Goal: Task Accomplishment & Management: Use online tool/utility

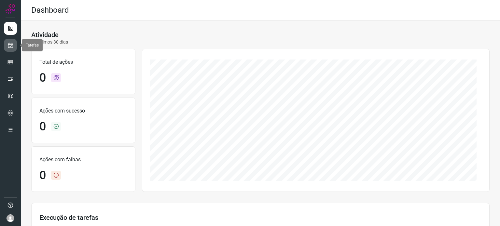
click at [9, 44] on icon at bounding box center [10, 45] width 7 height 7
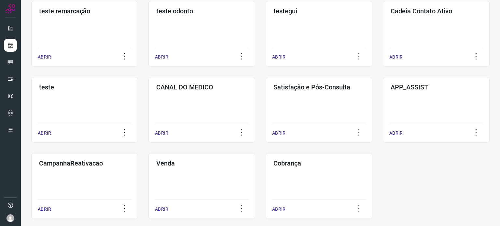
scroll to position [212, 0]
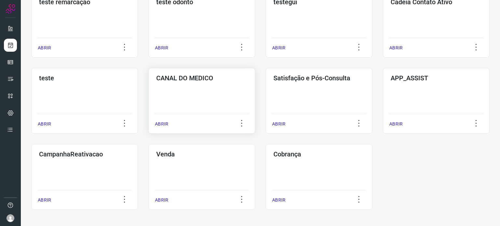
click at [162, 123] on p "ABRIR" at bounding box center [161, 124] width 13 height 7
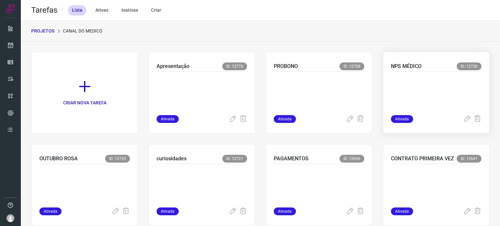
click at [431, 86] on p at bounding box center [436, 92] width 90 height 33
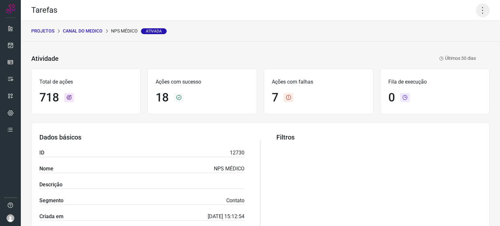
click at [479, 7] on icon at bounding box center [483, 11] width 14 height 14
click at [445, 41] on li "Executar" at bounding box center [454, 42] width 59 height 10
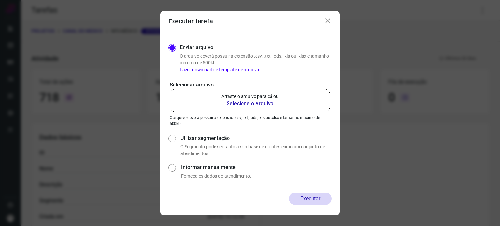
click at [257, 106] on b "Selecione o Arquivo" at bounding box center [249, 104] width 57 height 8
click at [0, 0] on input "Arraste o arquivo para cá ou Selecione o Arquivo" at bounding box center [0, 0] width 0 height 0
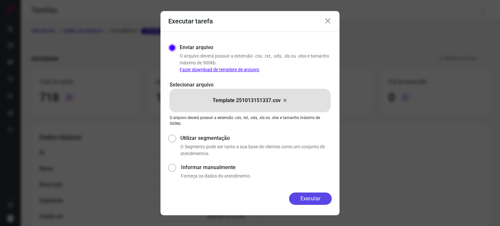
click at [310, 199] on button "Executar" at bounding box center [310, 199] width 43 height 12
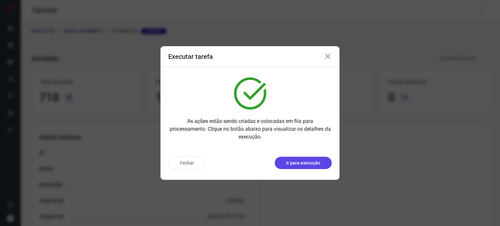
click at [299, 163] on p "Ir para execução" at bounding box center [303, 163] width 34 height 7
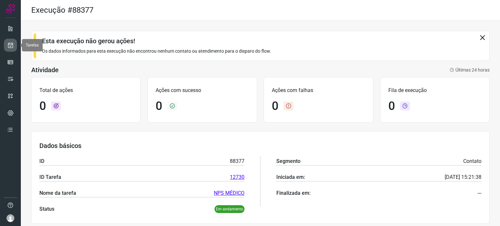
click at [8, 46] on icon at bounding box center [10, 45] width 7 height 7
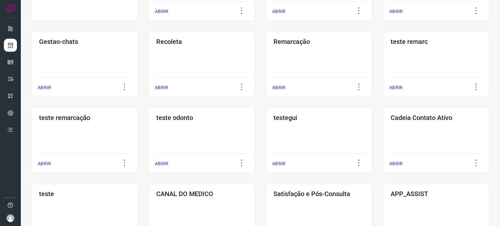
scroll to position [98, 0]
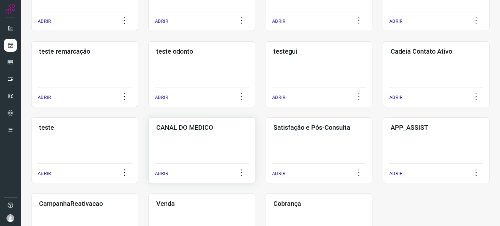
click at [197, 136] on div "CANAL DO MEDICO ABRIR" at bounding box center [201, 150] width 107 height 66
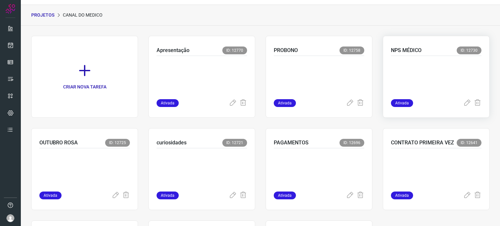
click at [417, 65] on p at bounding box center [436, 76] width 90 height 33
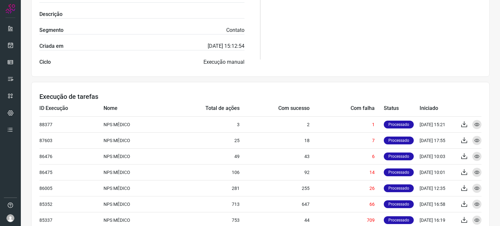
scroll to position [156, 0]
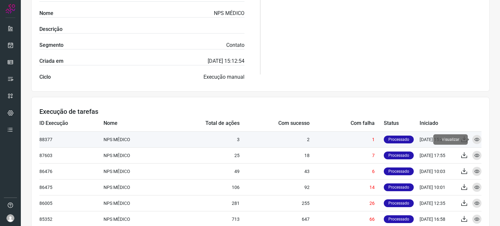
click at [474, 139] on icon at bounding box center [476, 139] width 5 height 5
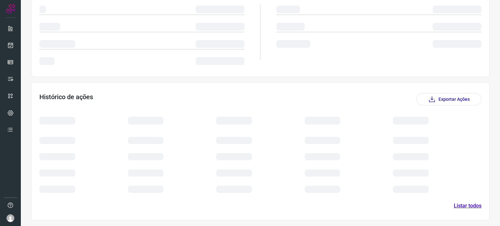
scroll to position [90, 0]
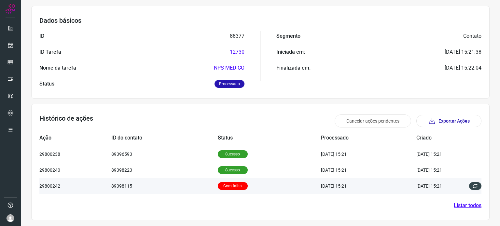
click at [178, 186] on td "89398115" at bounding box center [164, 186] width 106 height 16
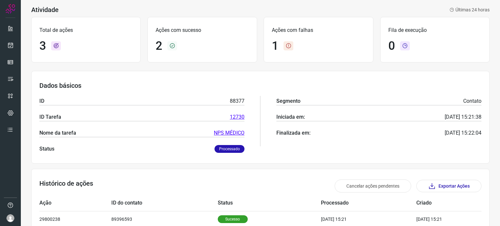
scroll to position [130, 0]
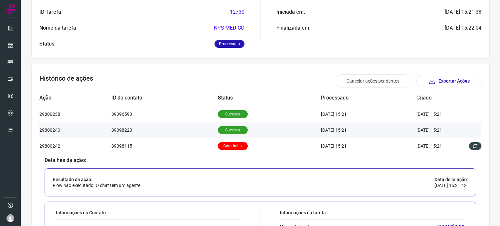
click at [53, 132] on td "29800240" at bounding box center [75, 130] width 72 height 16
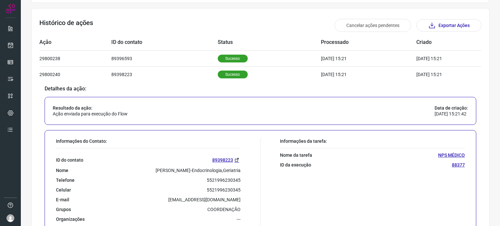
scroll to position [117, 0]
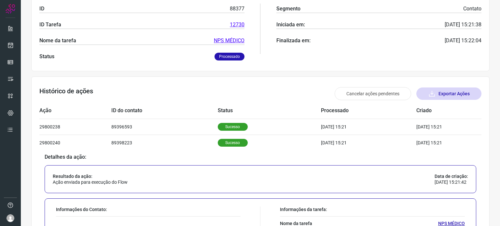
click at [445, 93] on button "Exportar Ações" at bounding box center [448, 94] width 65 height 12
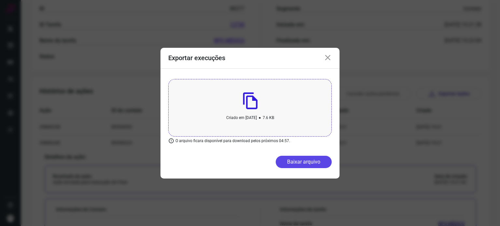
click at [307, 165] on button "Baixar arquivo" at bounding box center [304, 162] width 56 height 12
drag, startPoint x: 327, startPoint y: 57, endPoint x: 302, endPoint y: 47, distance: 27.3
click at [327, 56] on icon at bounding box center [328, 58] width 8 height 8
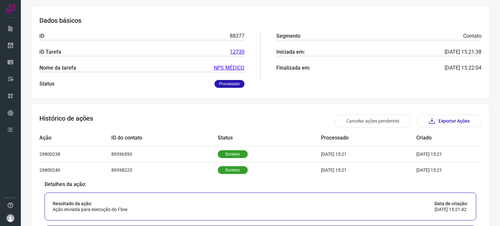
scroll to position [0, 0]
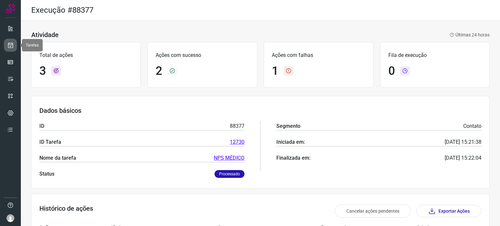
click at [12, 43] on icon at bounding box center [10, 45] width 7 height 7
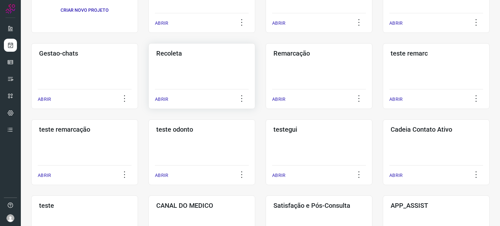
scroll to position [98, 0]
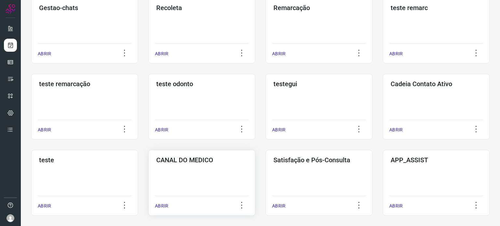
click at [203, 160] on h3 "CANAL DO MEDICO" at bounding box center [201, 160] width 91 height 8
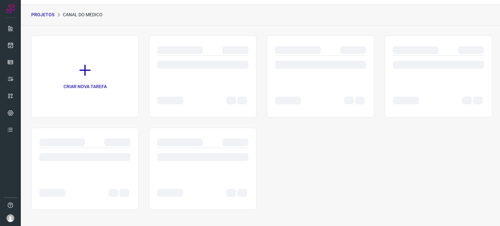
scroll to position [16, 0]
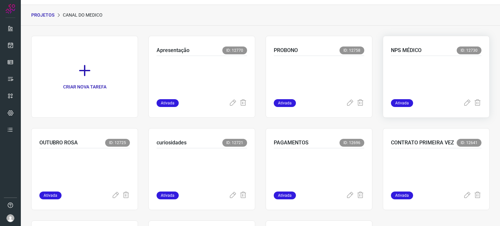
click at [422, 58] on div at bounding box center [436, 77] width 90 height 43
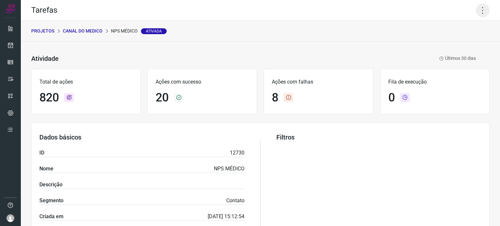
click at [481, 7] on icon at bounding box center [483, 11] width 14 height 14
click at [453, 41] on li "Executar" at bounding box center [454, 42] width 59 height 10
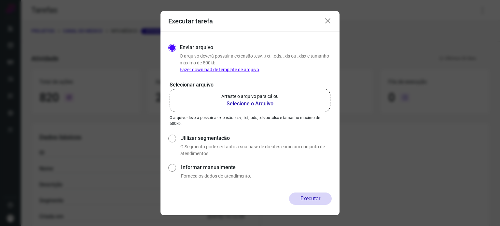
click at [262, 105] on b "Selecione o Arquivo" at bounding box center [249, 104] width 57 height 8
click at [0, 0] on input "Arraste o arquivo para cá ou Selecione o Arquivo" at bounding box center [0, 0] width 0 height 0
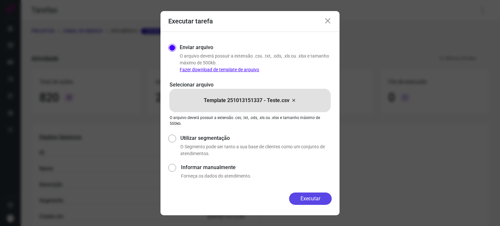
click at [316, 198] on button "Executar" at bounding box center [310, 199] width 43 height 12
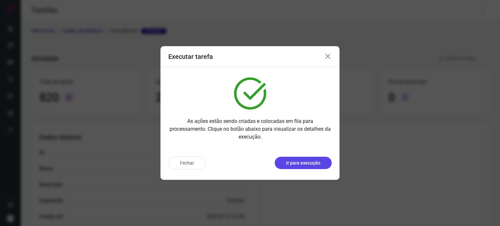
click at [310, 161] on p "Ir para execução" at bounding box center [303, 163] width 34 height 7
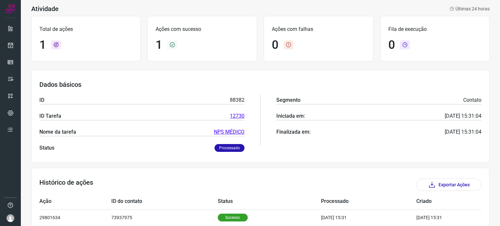
scroll to position [58, 0]
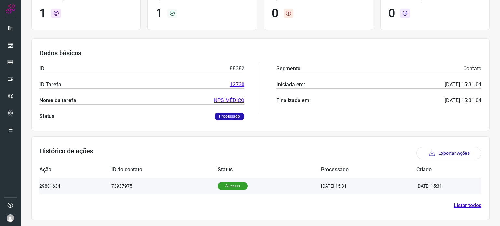
click at [225, 184] on p "Sucesso" at bounding box center [233, 186] width 30 height 8
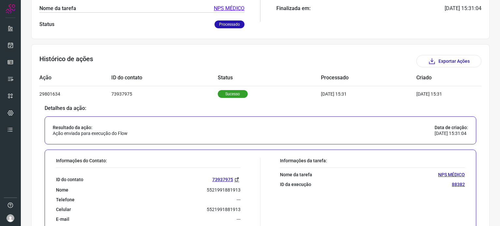
scroll to position [215, 0]
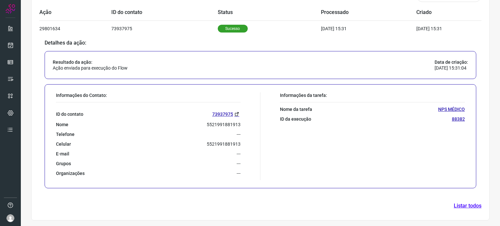
click at [470, 204] on link "Listar todos" at bounding box center [468, 206] width 28 height 8
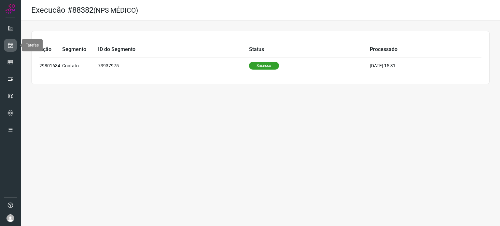
click at [12, 43] on icon at bounding box center [10, 45] width 7 height 7
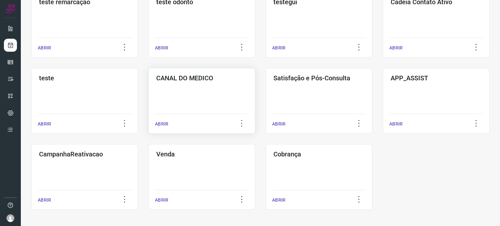
click at [209, 88] on div "CANAL DO MEDICO ABRIR" at bounding box center [201, 101] width 107 height 66
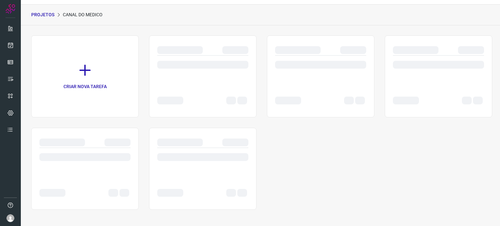
scroll to position [16, 0]
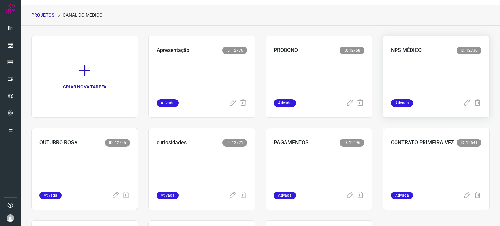
click at [432, 74] on p at bounding box center [436, 76] width 90 height 33
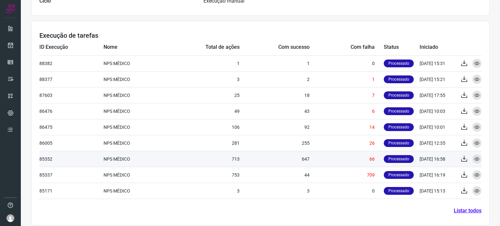
scroll to position [237, 0]
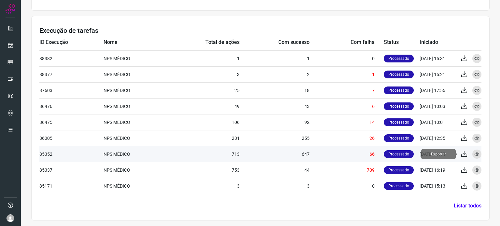
click at [460, 152] on icon at bounding box center [464, 154] width 8 height 8
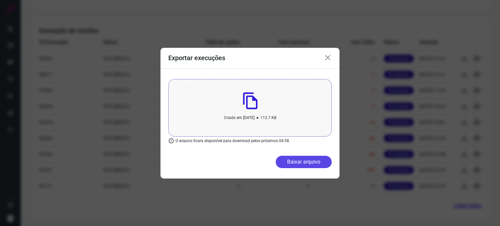
click at [306, 162] on button "Baixar arquivo" at bounding box center [304, 162] width 56 height 12
click at [330, 58] on icon at bounding box center [328, 58] width 8 height 8
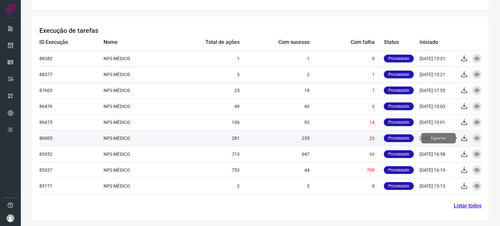
click at [460, 138] on icon at bounding box center [464, 138] width 8 height 8
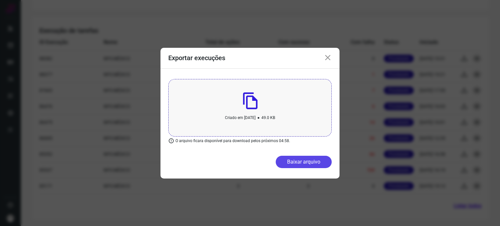
click at [300, 164] on button "Baixar arquivo" at bounding box center [304, 162] width 56 height 12
click at [329, 59] on icon at bounding box center [328, 58] width 8 height 8
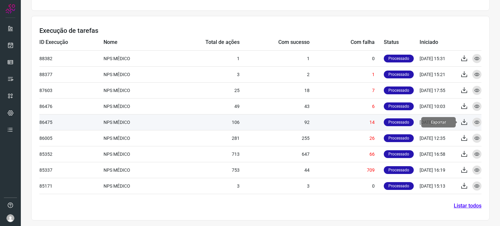
click at [460, 120] on icon at bounding box center [464, 122] width 8 height 8
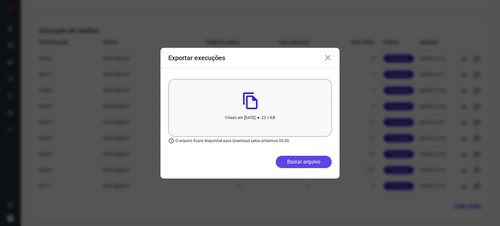
click at [315, 158] on button "Baixar arquivo" at bounding box center [304, 162] width 56 height 12
click at [328, 57] on icon at bounding box center [328, 58] width 8 height 8
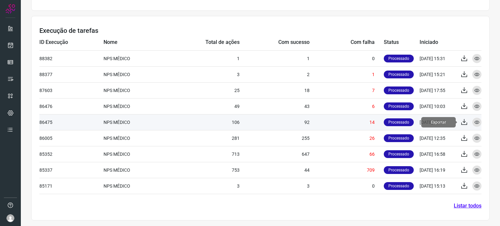
click at [461, 121] on icon at bounding box center [464, 122] width 8 height 8
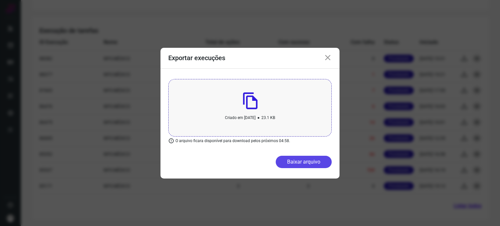
click at [314, 167] on button "Baixar arquivo" at bounding box center [304, 162] width 56 height 12
click at [326, 60] on icon at bounding box center [328, 58] width 8 height 8
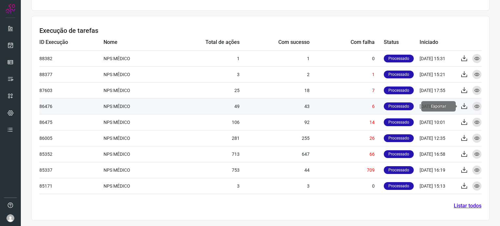
click at [460, 106] on icon at bounding box center [464, 107] width 8 height 8
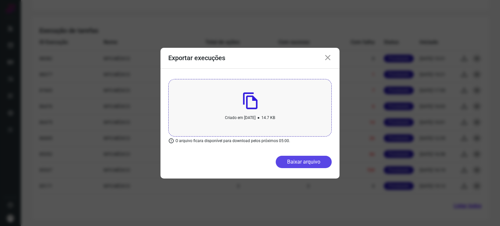
click at [309, 160] on button "Baixar arquivo" at bounding box center [304, 162] width 56 height 12
click at [326, 59] on icon at bounding box center [328, 58] width 8 height 8
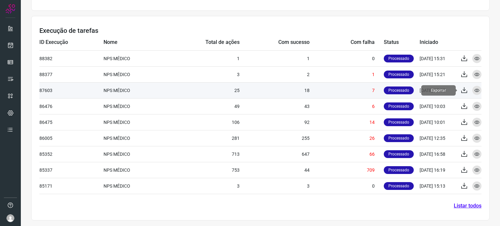
click at [460, 90] on icon at bounding box center [464, 91] width 8 height 8
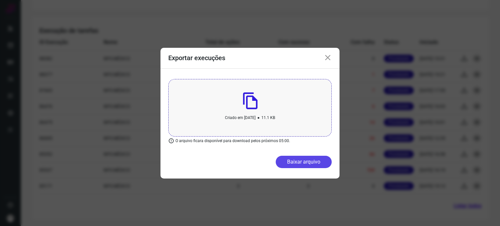
click at [302, 164] on button "Baixar arquivo" at bounding box center [304, 162] width 56 height 12
click at [326, 55] on icon at bounding box center [328, 58] width 8 height 8
